Goal: Task Accomplishment & Management: Complete application form

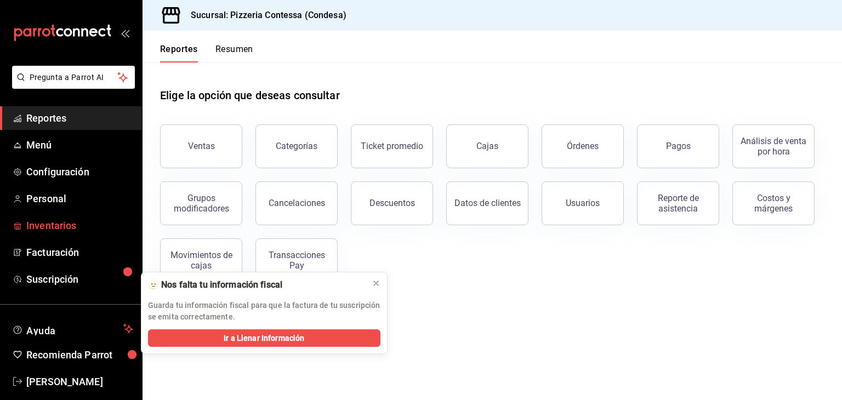
click at [59, 230] on span "Inventarios" at bounding box center [79, 225] width 107 height 15
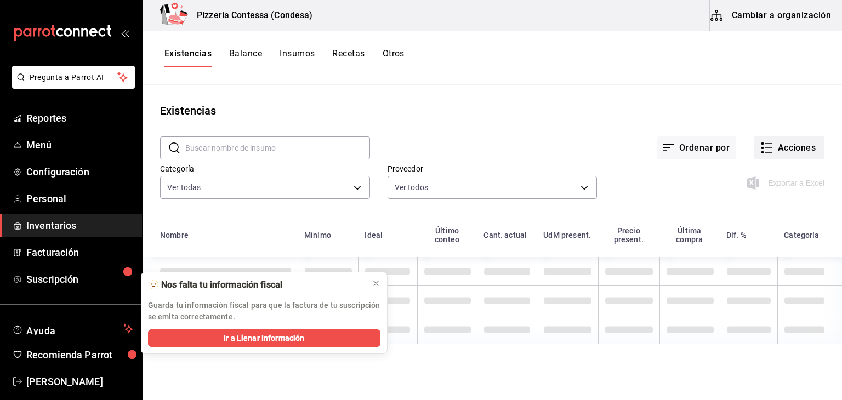
click at [792, 149] on button "Acciones" at bounding box center [789, 148] width 71 height 23
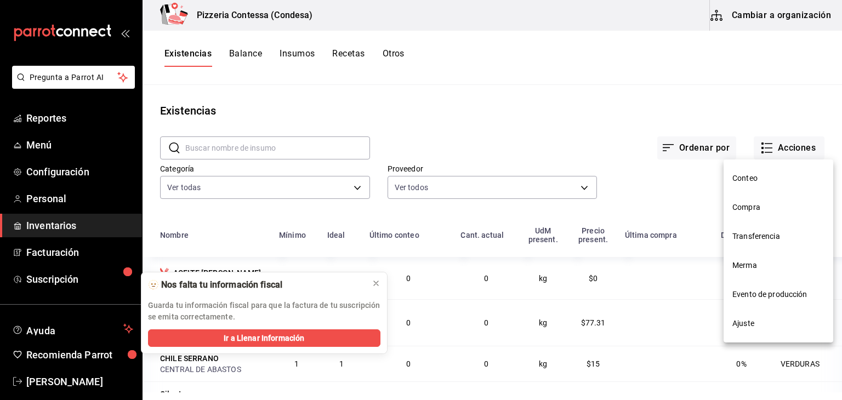
click at [752, 296] on span "Evento de producción" at bounding box center [779, 295] width 92 height 12
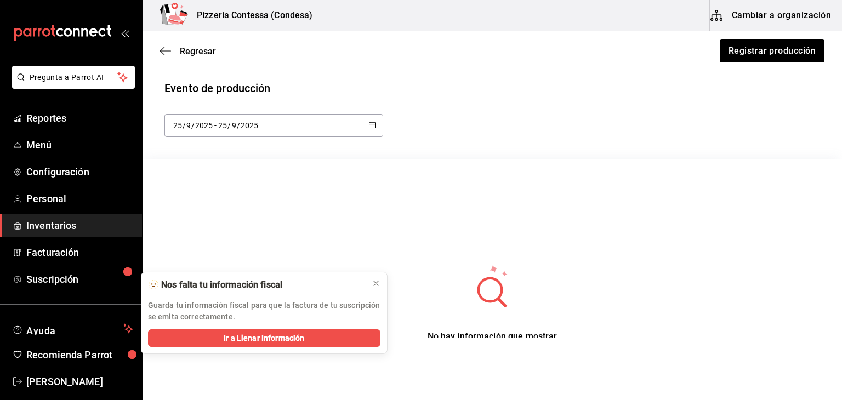
click at [373, 120] on div "2025-09-25 25 / 9 / 2025 - 2025-09-25 25 / 9 / 2025" at bounding box center [273, 125] width 219 height 23
click at [220, 182] on li "Ayer" at bounding box center [216, 185] width 104 height 25
type input "2025-09-24"
type input "24"
type input "2025-09-24"
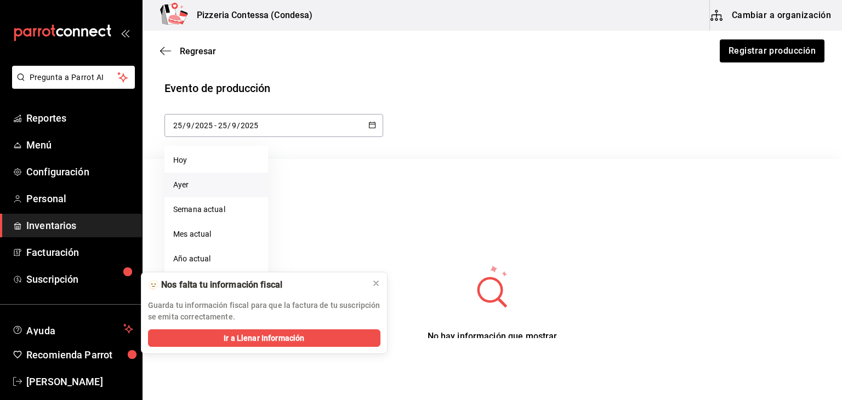
type input "24"
click at [369, 124] on \(Stroke\) "button" at bounding box center [372, 125] width 7 height 6
click at [224, 205] on li "Semana actual" at bounding box center [216, 209] width 104 height 25
type input "2025-09-21"
type input "21"
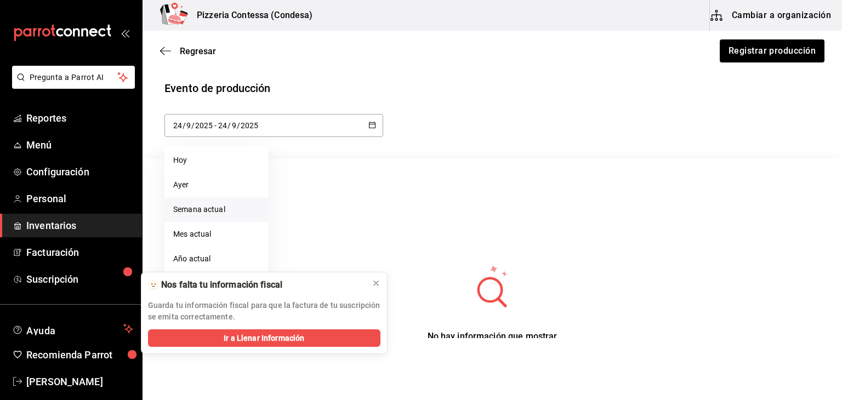
type input "2025-09-25"
type input "25"
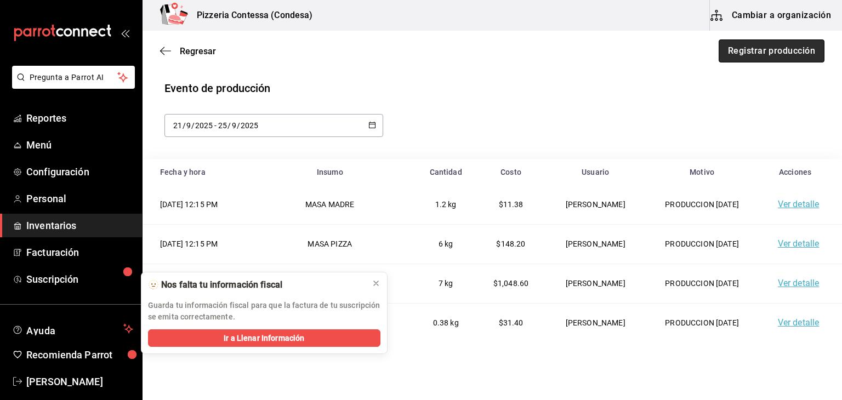
click at [784, 60] on button "Registrar producción" at bounding box center [772, 50] width 106 height 23
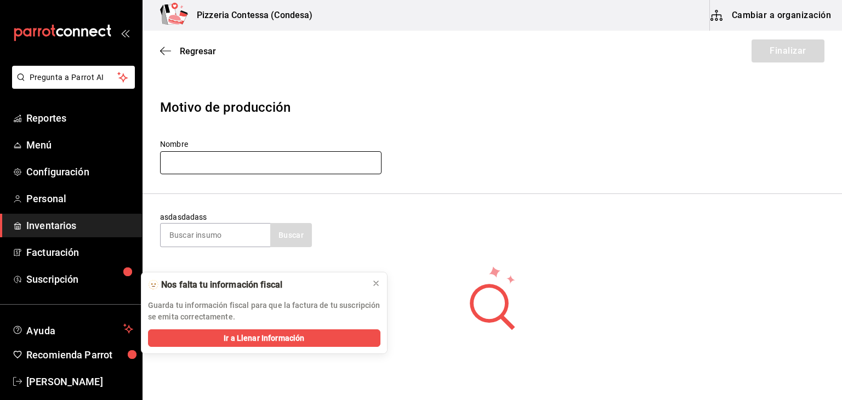
click at [293, 156] on input "text" at bounding box center [271, 162] width 222 height 23
type input "PRODUCCION 24-09-25"
click at [224, 247] on div at bounding box center [215, 235] width 110 height 24
click at [237, 238] on input at bounding box center [216, 235] width 110 height 23
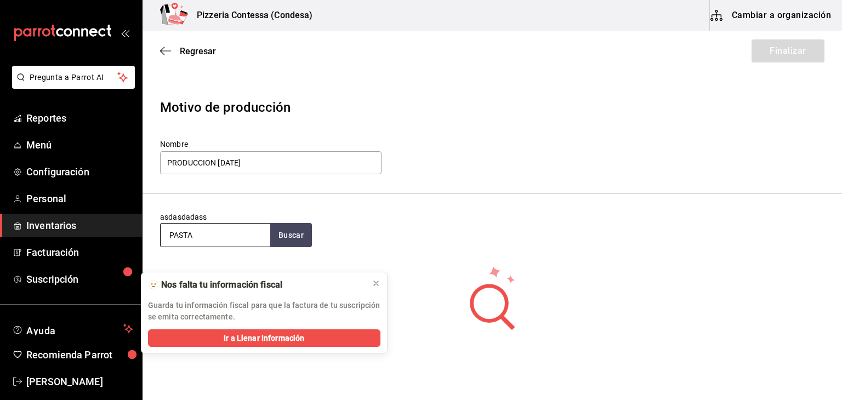
type input "PASTA"
click at [375, 281] on icon at bounding box center [376, 283] width 9 height 9
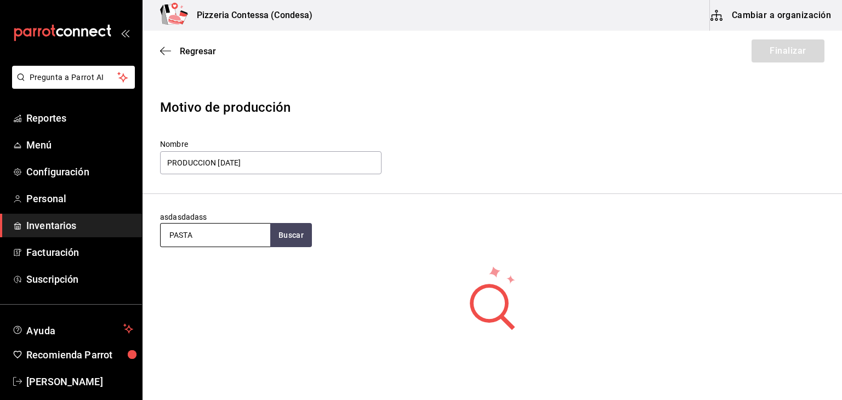
click at [228, 231] on input "PASTA" at bounding box center [216, 235] width 110 height 23
click at [294, 235] on button "Buscar" at bounding box center [291, 235] width 42 height 24
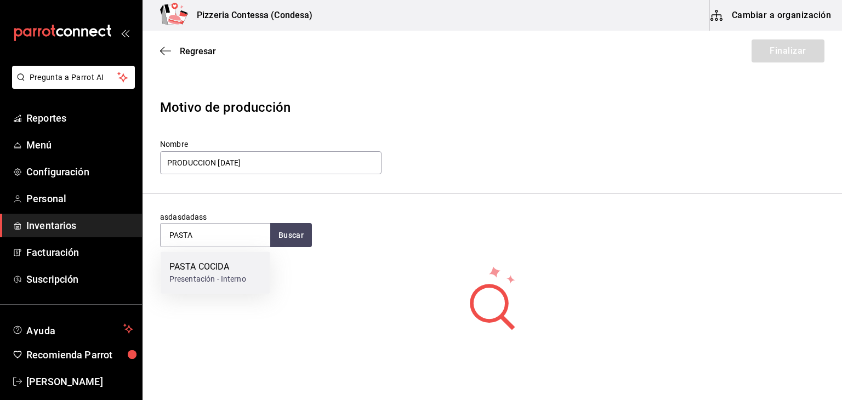
click at [235, 258] on div "PASTA COCIDA Presentación - Interno" at bounding box center [216, 273] width 110 height 42
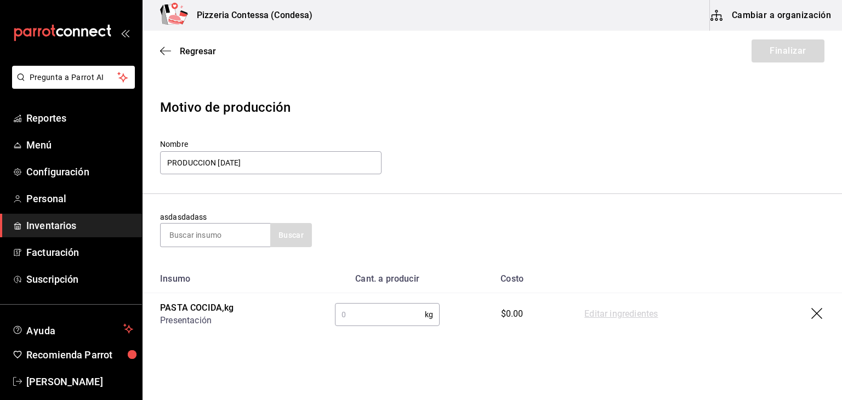
click at [355, 312] on input "text" at bounding box center [380, 315] width 90 height 22
type input "2.4"
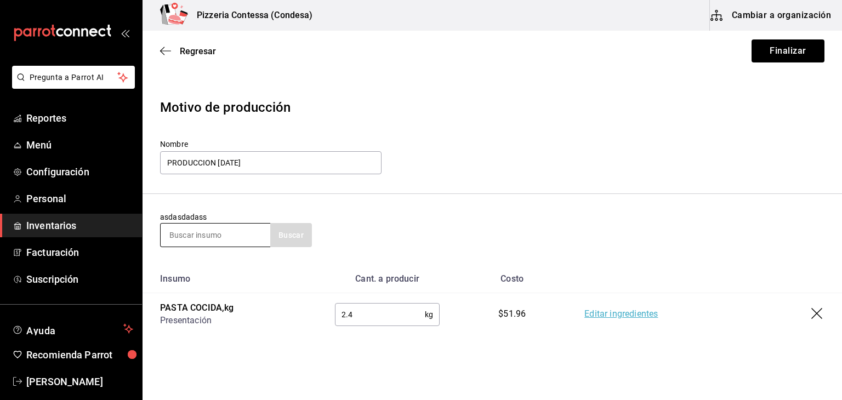
click at [263, 236] on input at bounding box center [216, 235] width 110 height 23
click at [263, 236] on input "4" at bounding box center [216, 235] width 110 height 23
type input "4 QUESO"
click at [287, 235] on button "Buscar" at bounding box center [291, 235] width 42 height 24
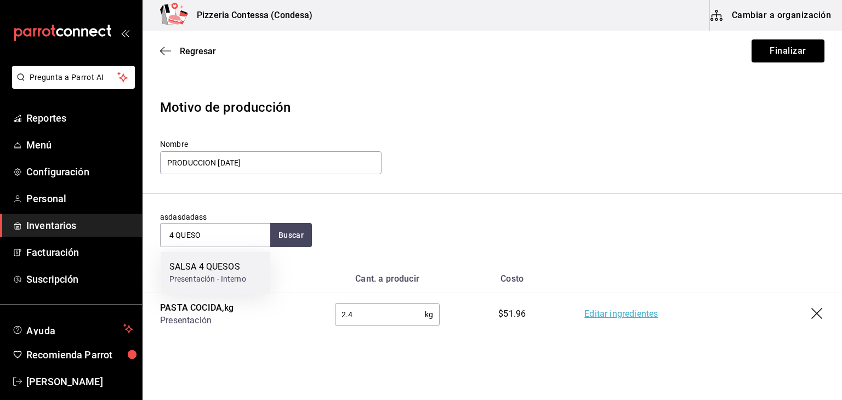
click at [243, 265] on div "SALSA 4 QUESOS" at bounding box center [207, 266] width 77 height 13
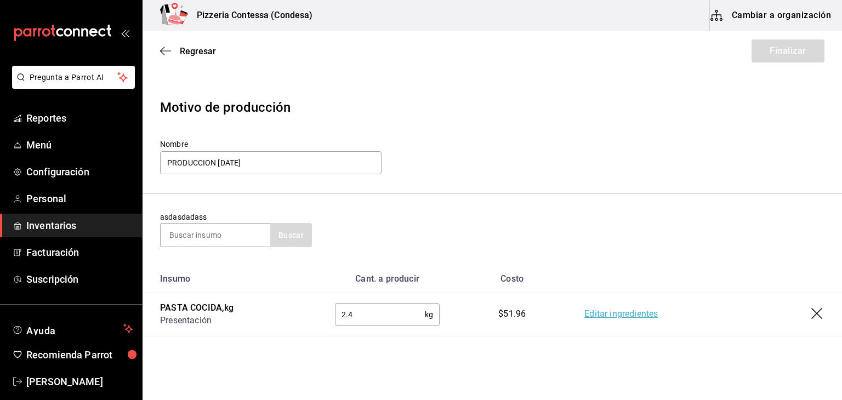
scroll to position [67, 0]
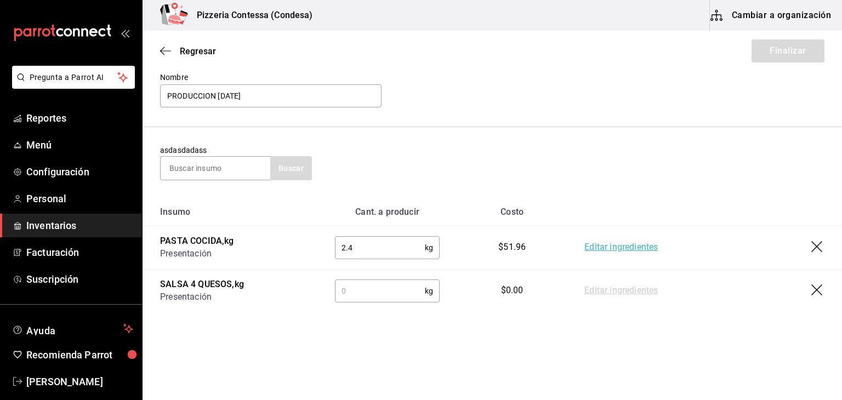
click at [388, 290] on input "text" at bounding box center [380, 291] width 90 height 22
type input "3"
type input "2.38"
click at [212, 176] on input at bounding box center [216, 168] width 110 height 23
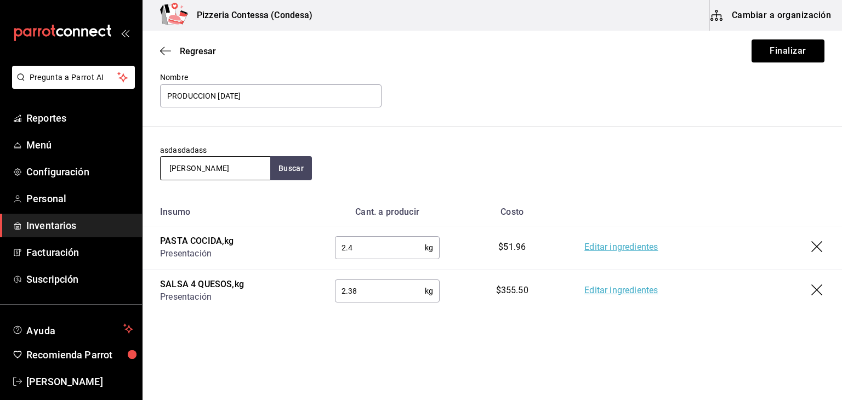
type input "ALFRED"
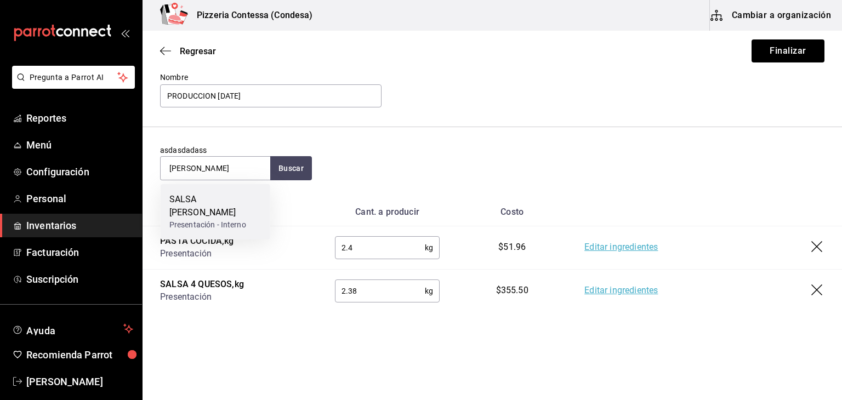
click at [207, 198] on div "SALSA ALFREDO" at bounding box center [215, 206] width 92 height 26
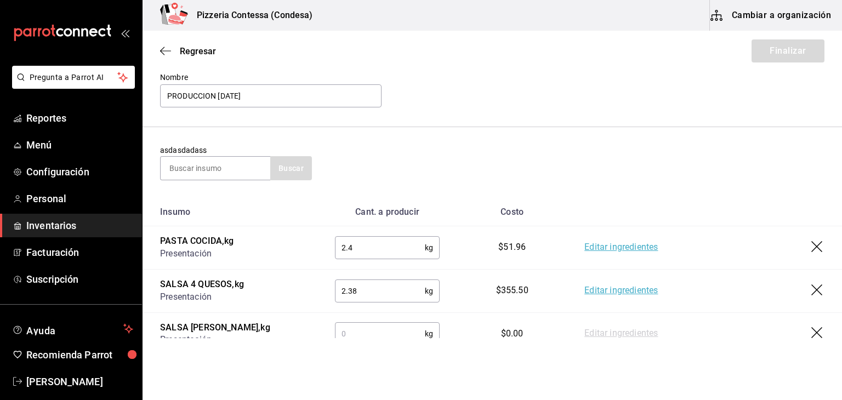
scroll to position [110, 0]
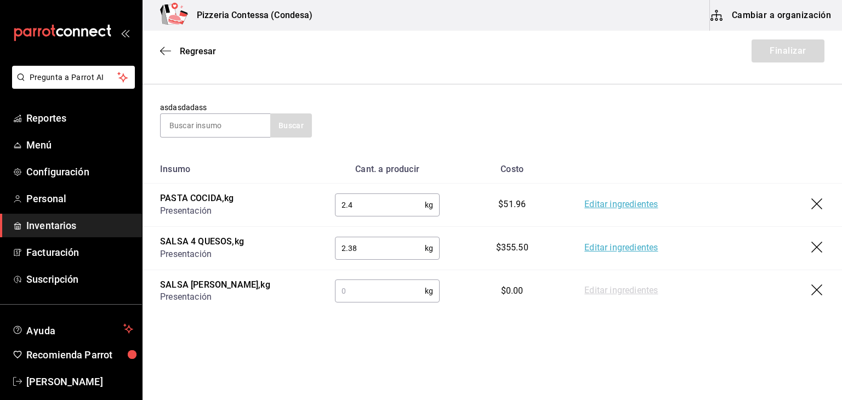
click at [385, 289] on input "text" at bounding box center [380, 291] width 90 height 22
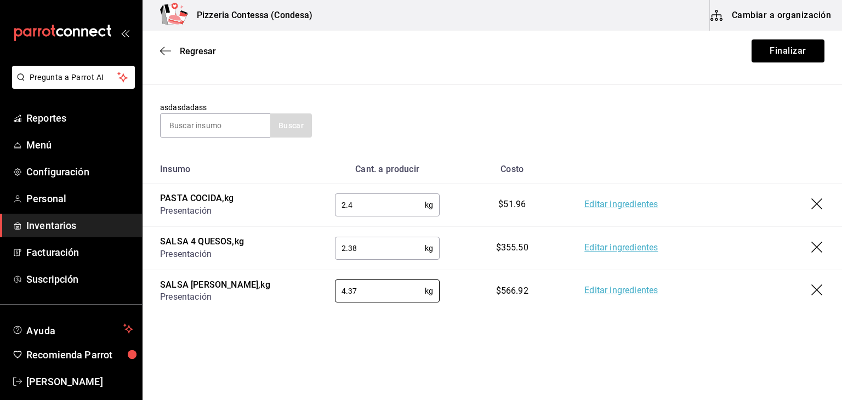
type input "4.37"
click at [195, 124] on input at bounding box center [216, 125] width 110 height 23
type input "MASA"
click at [290, 123] on button "Buscar" at bounding box center [291, 125] width 42 height 24
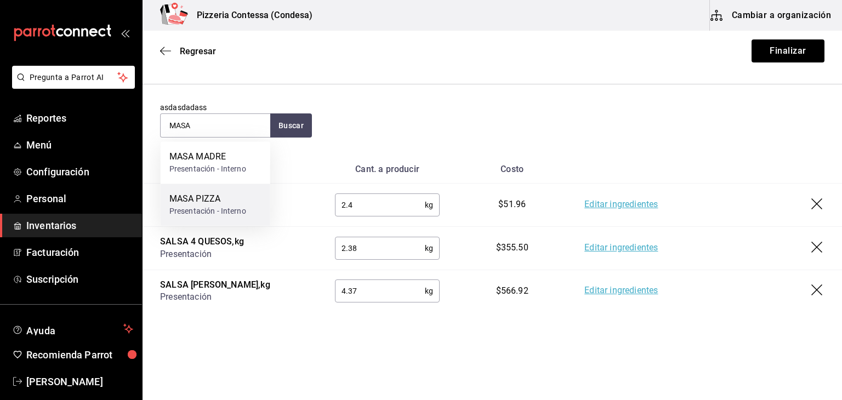
click at [225, 194] on div "MASA PIZZA" at bounding box center [207, 198] width 77 height 13
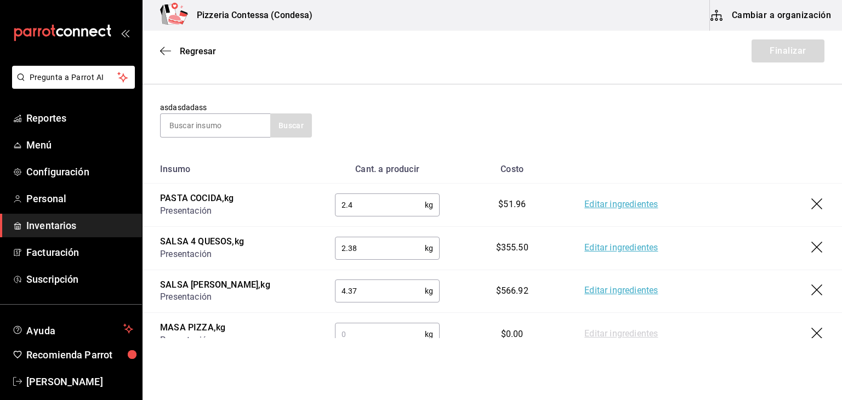
click at [355, 327] on input "text" at bounding box center [380, 334] width 90 height 22
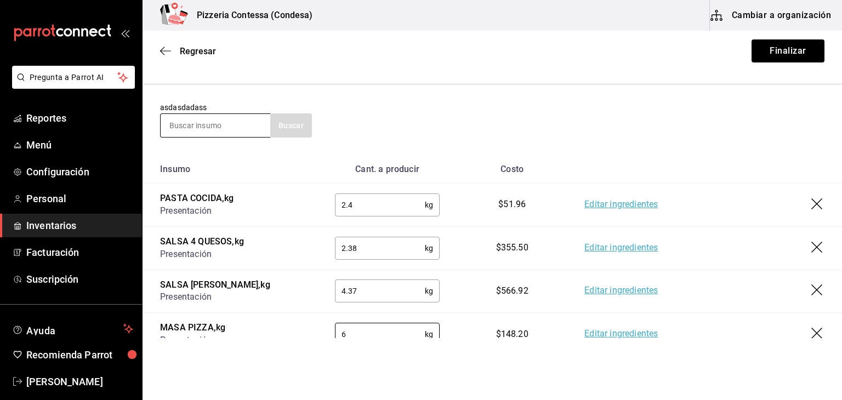
type input "6"
click at [245, 134] on input at bounding box center [216, 125] width 110 height 23
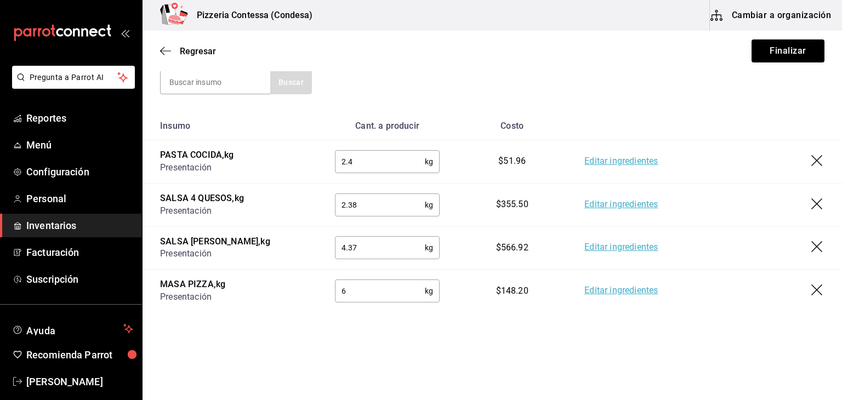
scroll to position [152, 0]
type input "MASA"
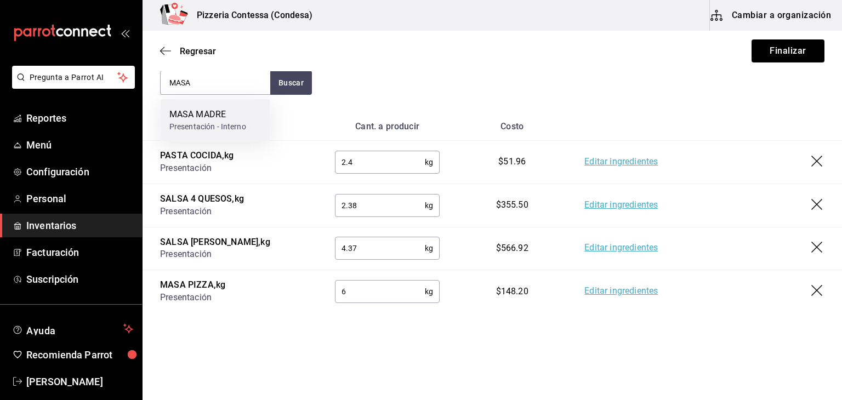
click at [195, 120] on div "MASA MADRE" at bounding box center [207, 114] width 77 height 13
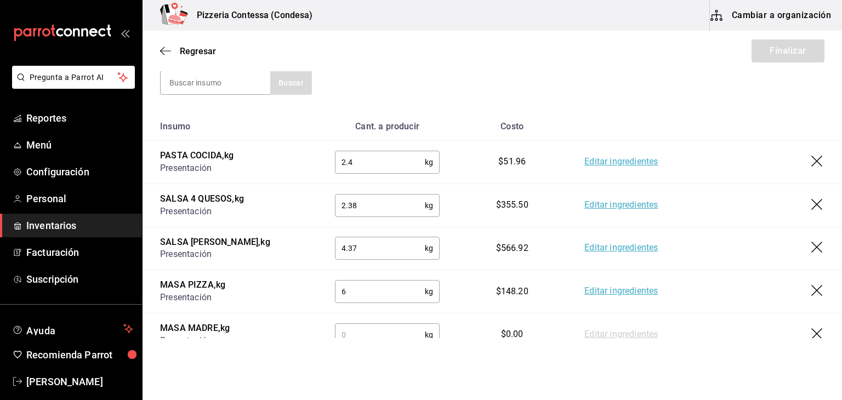
scroll to position [196, 0]
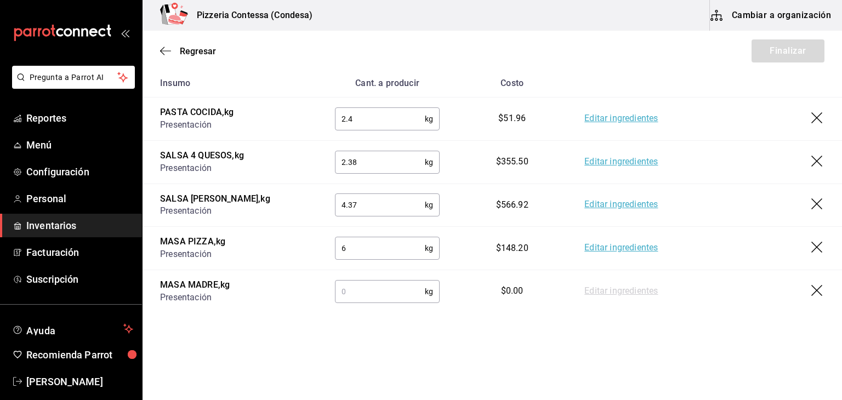
click at [372, 287] on input "text" at bounding box center [380, 292] width 90 height 22
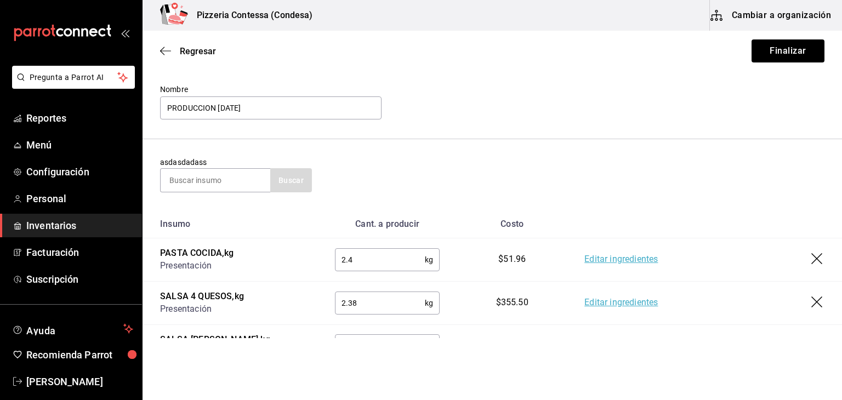
scroll to position [0, 0]
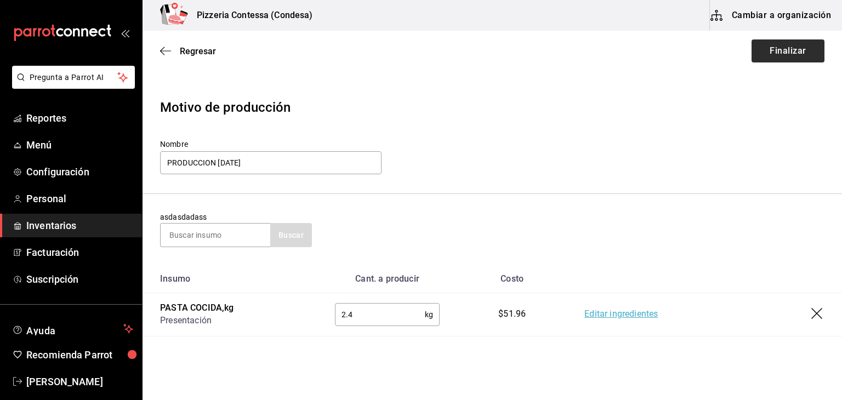
type input "1.2"
click at [787, 51] on button "Finalizar" at bounding box center [788, 50] width 73 height 23
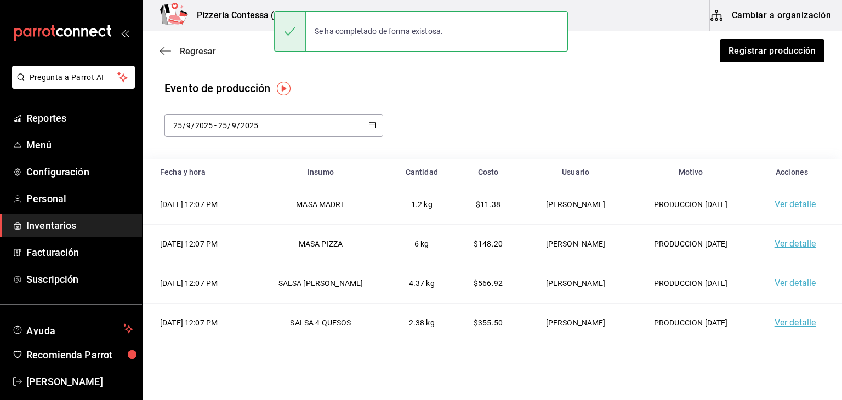
click at [171, 55] on icon "button" at bounding box center [165, 51] width 11 height 10
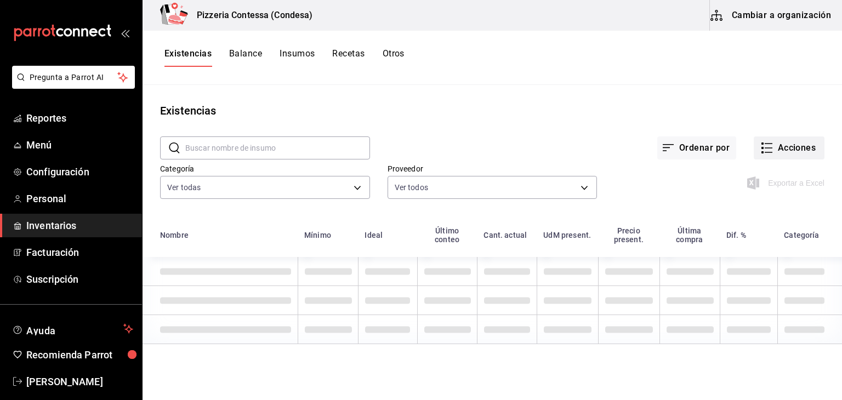
click at [785, 145] on button "Acciones" at bounding box center [789, 148] width 71 height 23
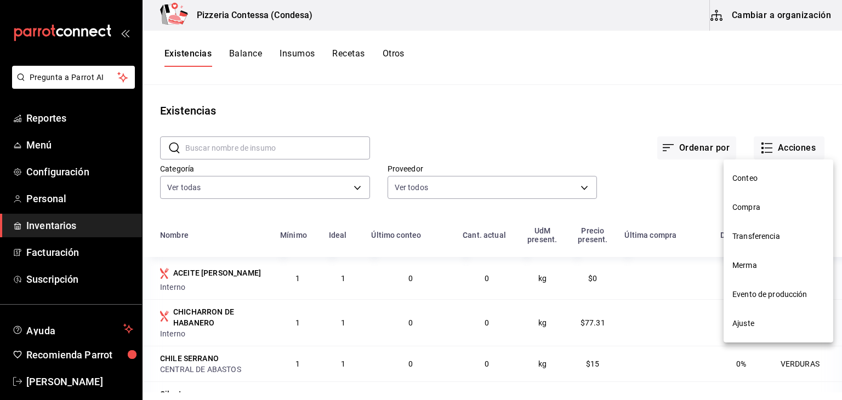
click at [761, 218] on li "Compra" at bounding box center [779, 207] width 110 height 29
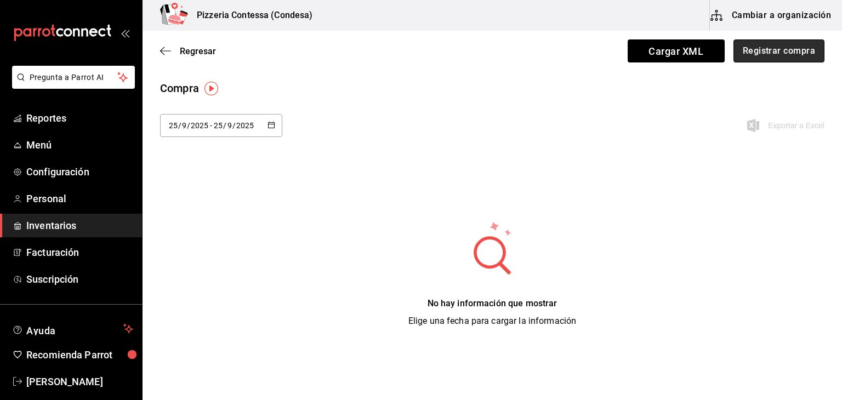
click at [752, 52] on button "Registrar compra" at bounding box center [779, 50] width 91 height 23
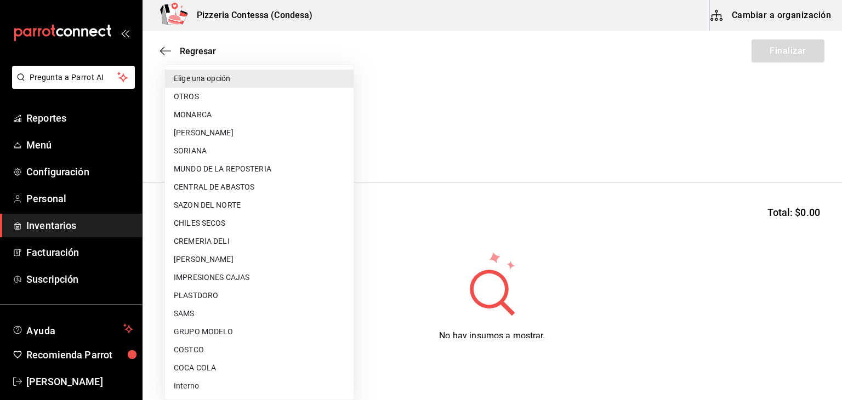
click at [303, 151] on body "Pregunta a Parrot AI Reportes Menú Configuración Personal Inventarios Facturaci…" at bounding box center [421, 169] width 842 height 338
click at [240, 234] on li "CREMERIA DELI" at bounding box center [259, 241] width 189 height 18
type input "c1b5c383-dc0c-45e7-bd8d-ca1c553fd465"
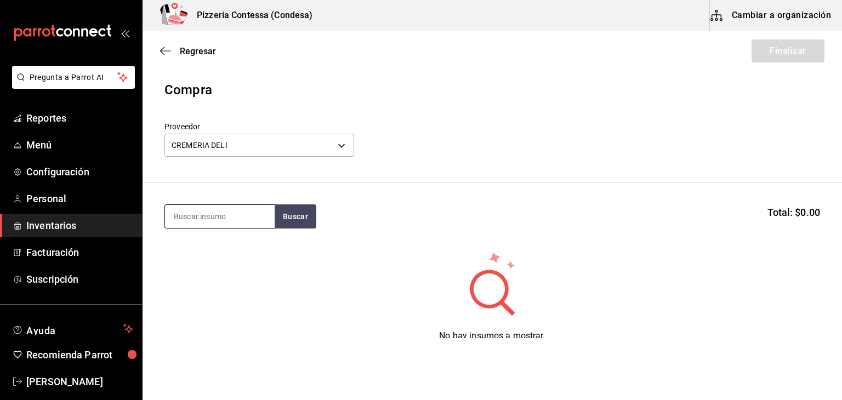
click at [206, 220] on input at bounding box center [220, 216] width 110 height 23
type input "AZUL"
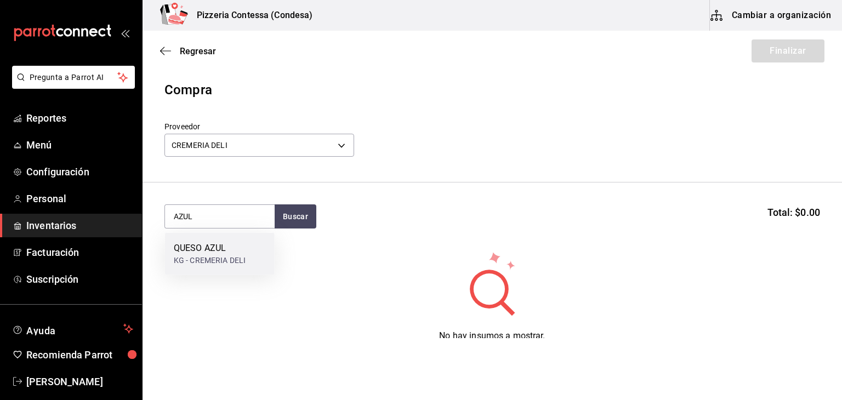
click at [206, 257] on div "KG - CREMERIA DELI" at bounding box center [210, 261] width 72 height 12
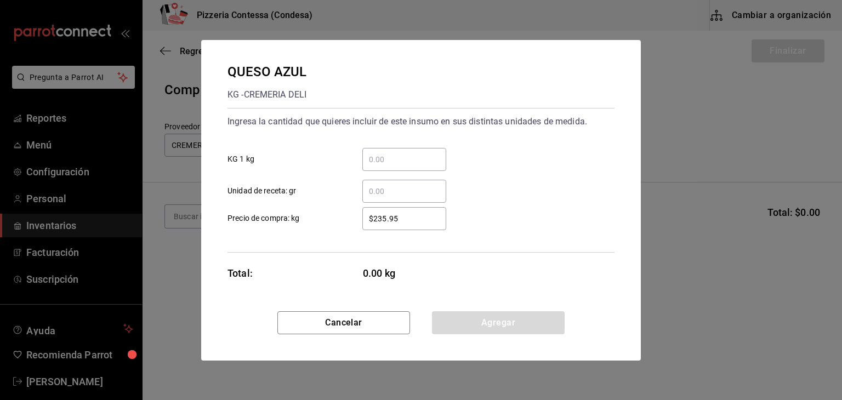
click at [415, 191] on input "​ Unidad de receta: gr" at bounding box center [404, 191] width 84 height 13
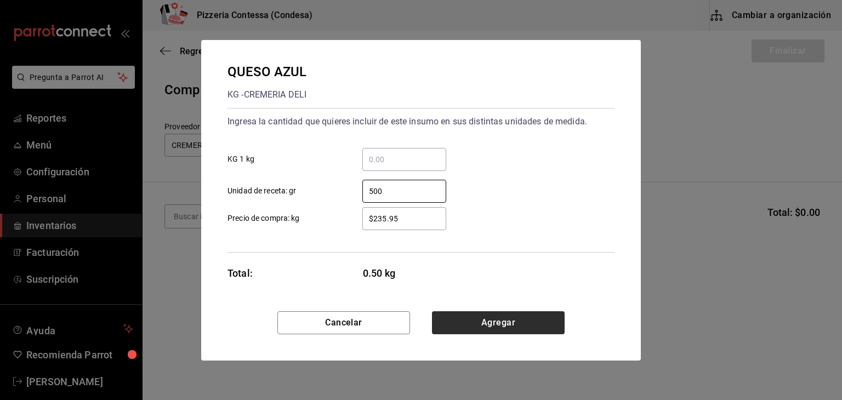
type input "500"
click at [507, 331] on button "Agregar" at bounding box center [498, 322] width 133 height 23
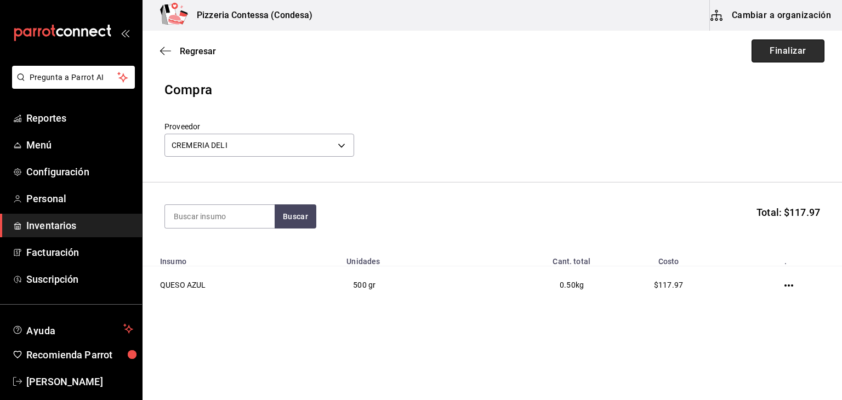
click at [768, 46] on button "Finalizar" at bounding box center [788, 50] width 73 height 23
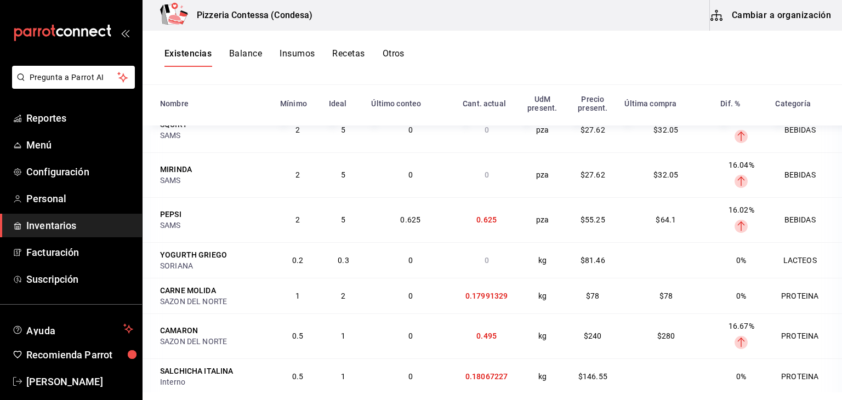
scroll to position [1836, 0]
